Goal: Find specific page/section: Find specific page/section

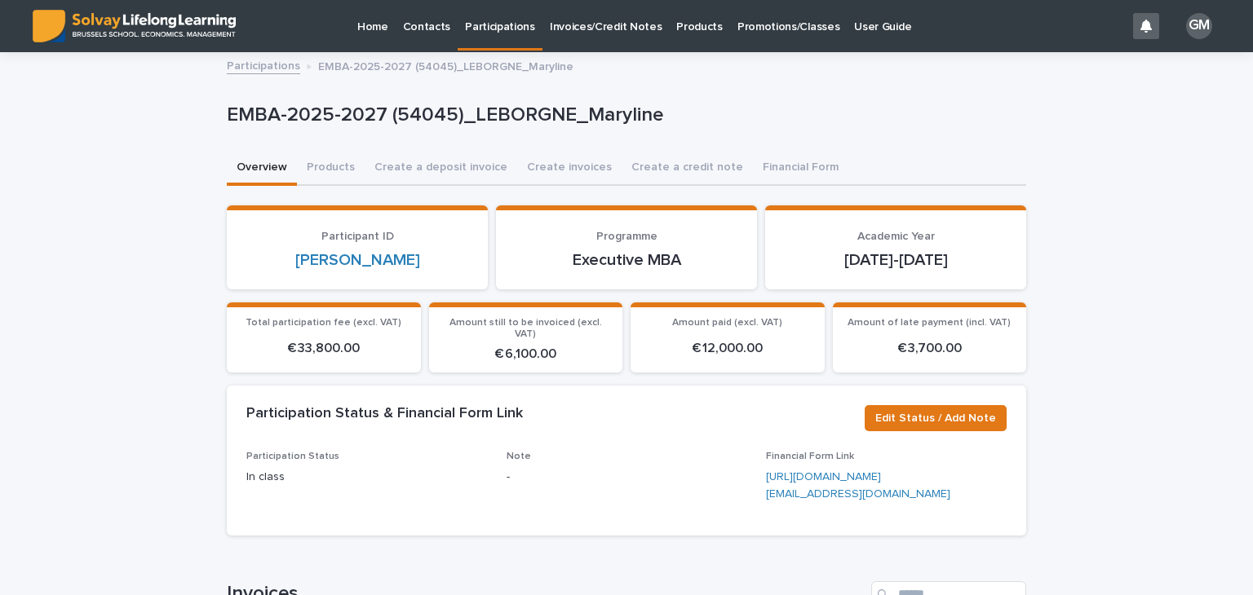
click at [617, 31] on p "Invoices/Credit Notes" at bounding box center [606, 17] width 113 height 34
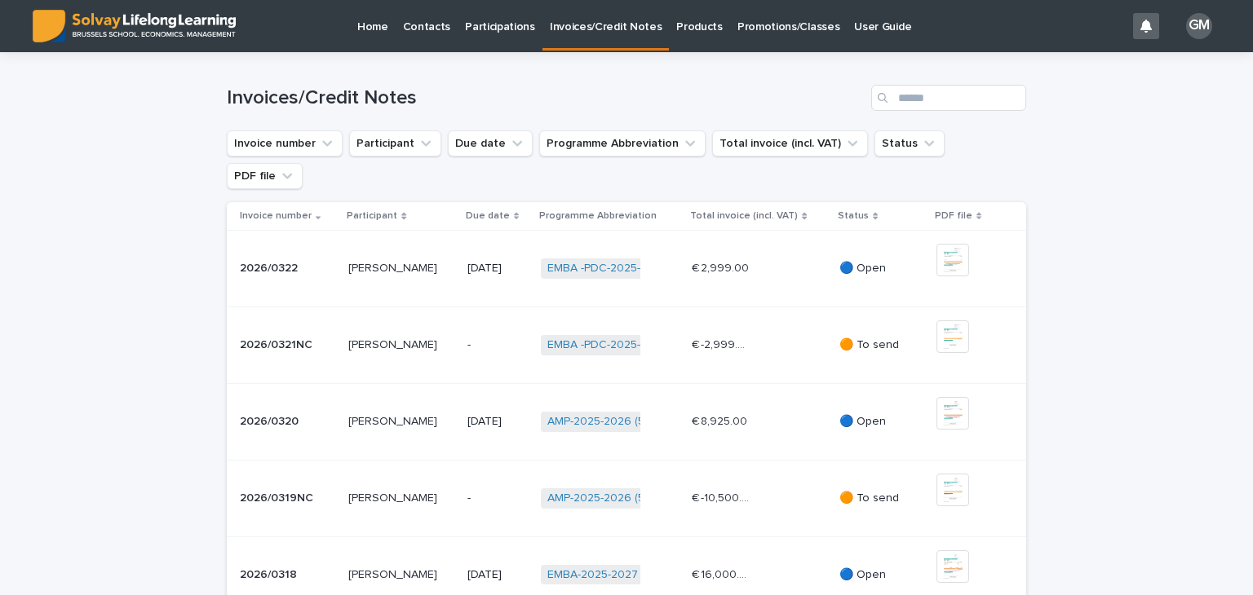
click at [747, 33] on link "Promotions/Classes" at bounding box center [788, 25] width 117 height 51
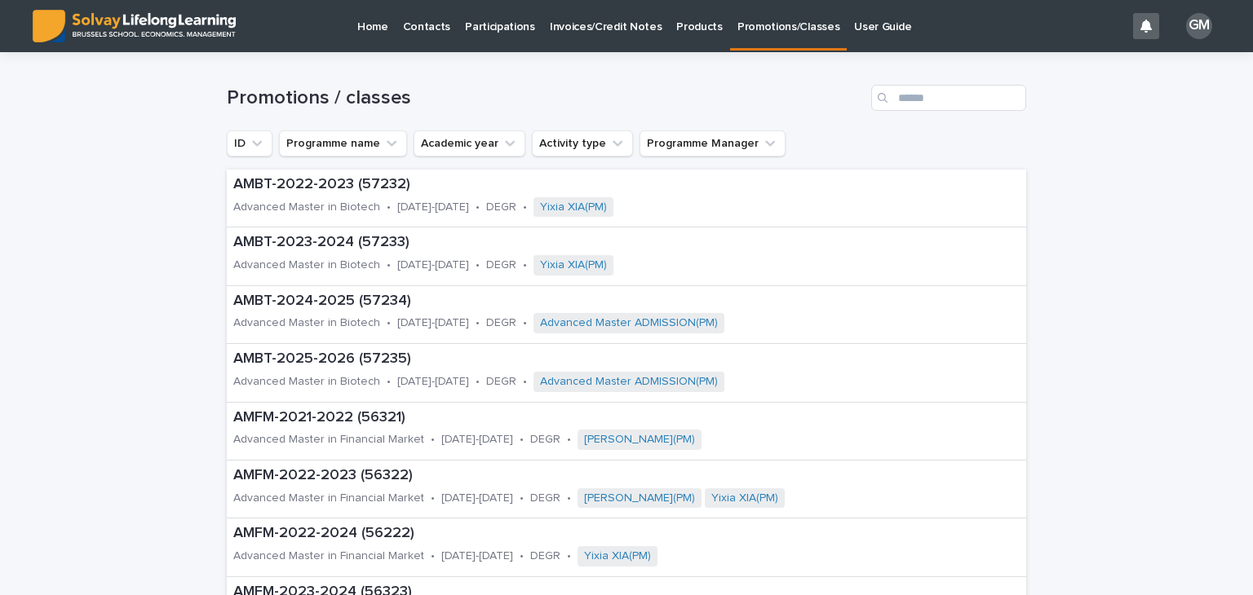
click at [497, 27] on p "Participations" at bounding box center [500, 17] width 70 height 34
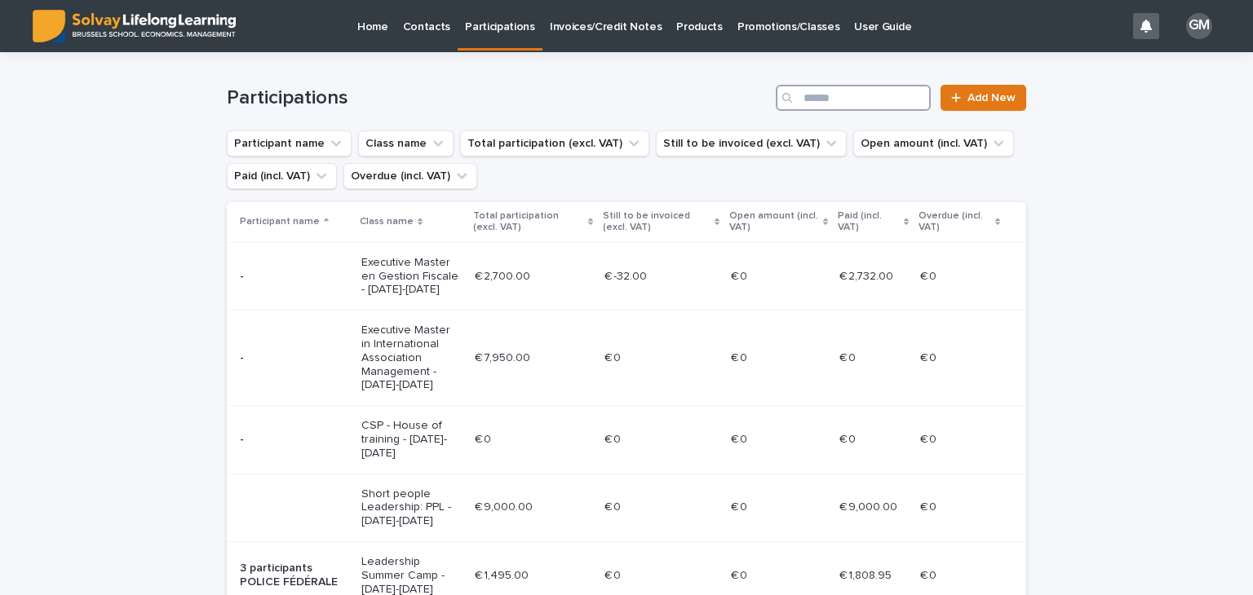
click at [878, 106] on input "Search" at bounding box center [853, 98] width 155 height 26
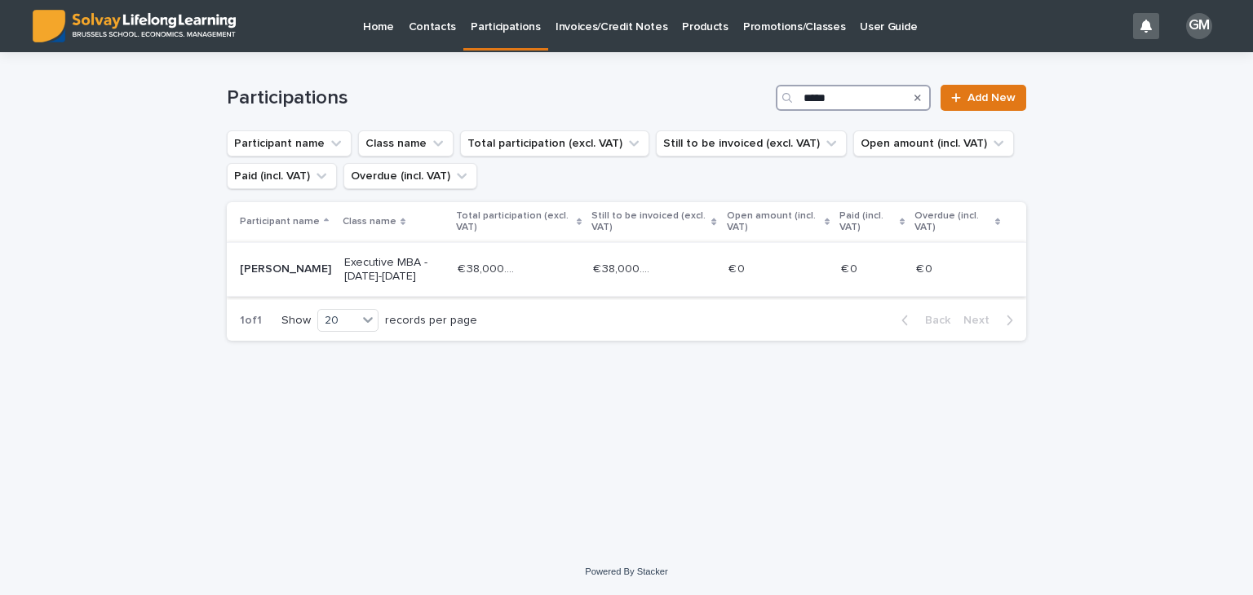
type input "*****"
click at [344, 264] on p "Executive MBA - [DATE]-[DATE]" at bounding box center [394, 270] width 100 height 28
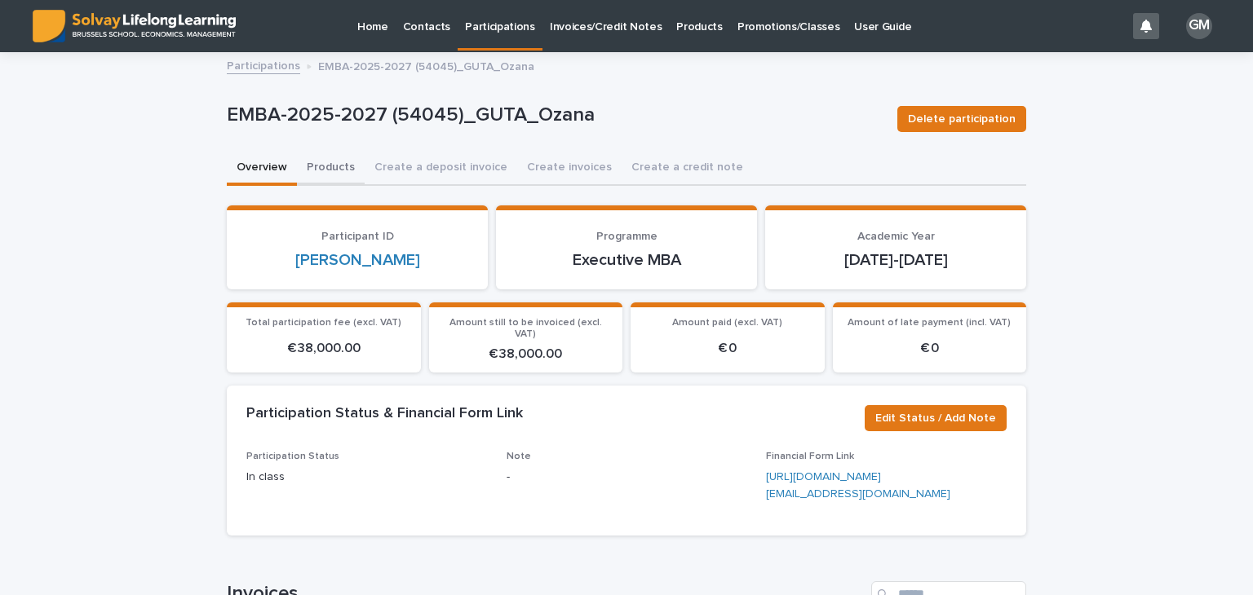
click at [325, 170] on button "Products" at bounding box center [331, 169] width 68 height 34
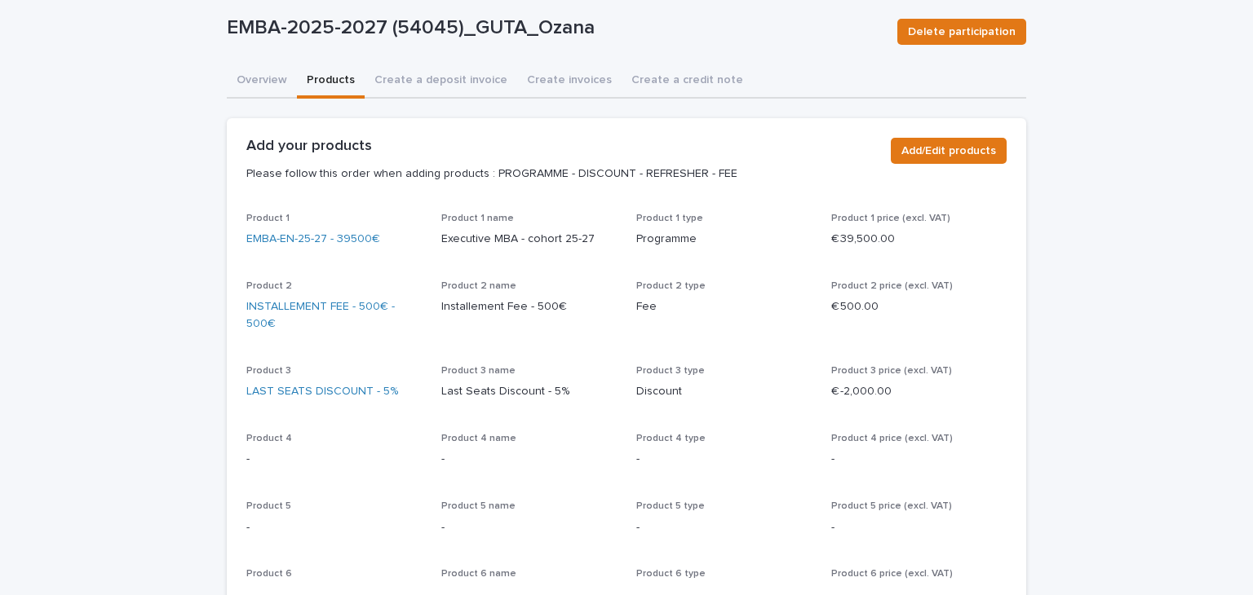
scroll to position [88, 0]
click at [229, 60] on div "EMBA-2025-2027 (54045)_GUTA_Ozana Delete participation" at bounding box center [626, 30] width 799 height 65
click at [238, 77] on div "Overview Products Create a deposit invoice Create invoices Create a credit note…" at bounding box center [626, 540] width 799 height 953
